Goal: Navigation & Orientation: Find specific page/section

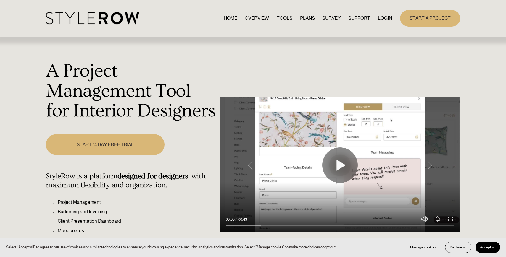
click at [382, 18] on link "LOGIN" at bounding box center [385, 18] width 14 height 8
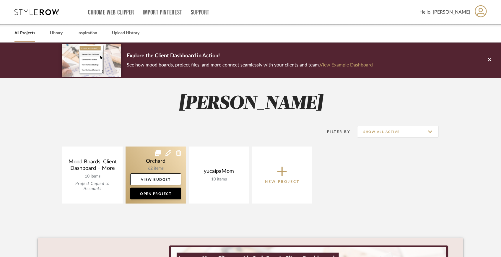
click at [167, 167] on link at bounding box center [156, 175] width 60 height 57
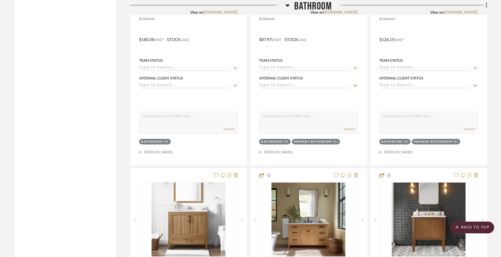
scroll to position [3286, 0]
